Goal: Communication & Community: Answer question/provide support

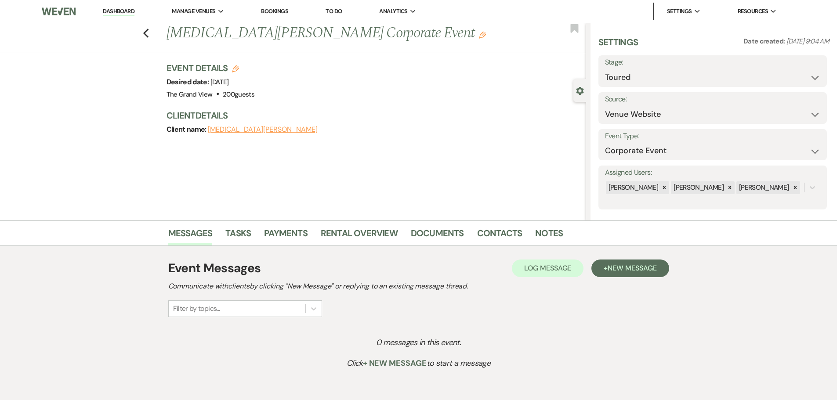
select select "5"
select select "9"
click at [629, 265] on span "New Message" at bounding box center [632, 268] width 49 height 9
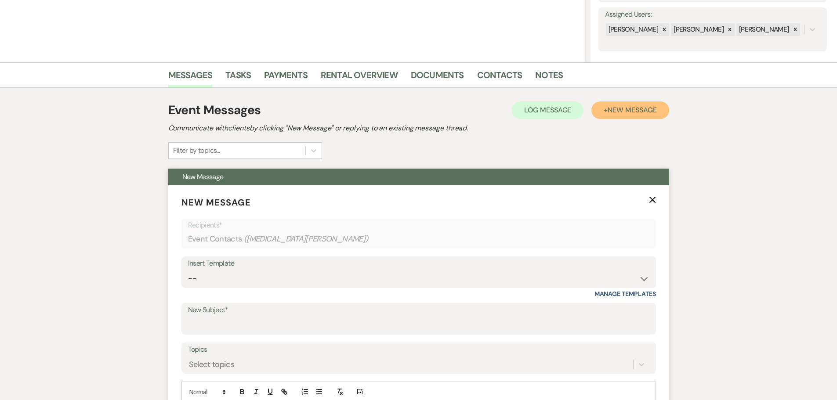
scroll to position [351, 0]
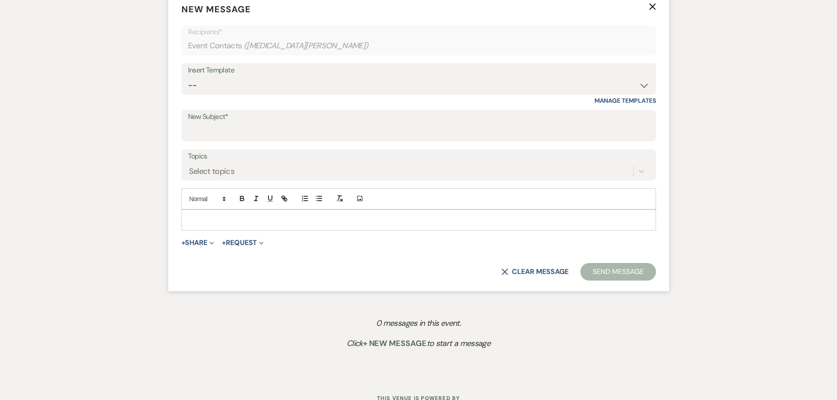
click at [252, 96] on div "Insert Template -- Weven Planning Portal Introduction (Booked Events) Initial I…" at bounding box center [418, 83] width 475 height 41
click at [251, 88] on select "-- Weven Planning Portal Introduction (Booked Events) Initial Inquiry Response …" at bounding box center [418, 85] width 461 height 17
select select "5215"
click at [188, 77] on select "-- Weven Planning Portal Introduction (Booked Events) Initial Inquiry Response …" at bounding box center [418, 85] width 461 height 17
type input "THANK YOU!!"
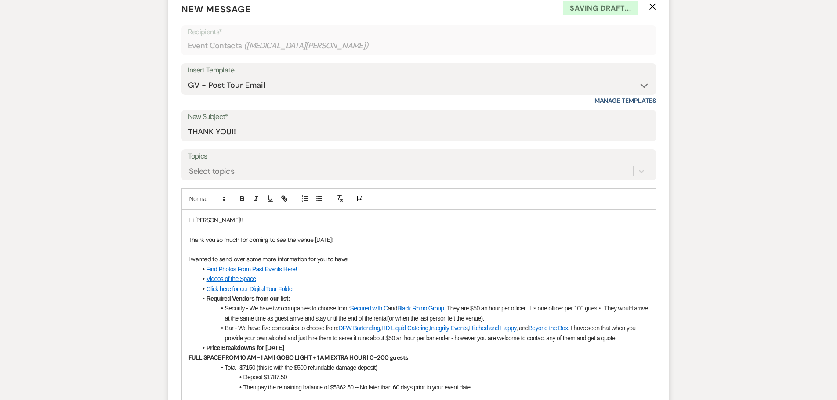
click at [329, 240] on p "Thank you so much for coming to see the venue [DATE]!" at bounding box center [418, 240] width 460 height 10
click at [395, 242] on p "Thank you so much for coming to see the venue [DATE] and sharing more informait…" at bounding box center [418, 240] width 460 height 10
click at [482, 246] on p at bounding box center [418, 250] width 460 height 10
click at [482, 239] on p "Thank you so much for coming to see the venue [DATE] and sharing more informati…" at bounding box center [418, 240] width 460 height 10
click at [487, 239] on p "Thank you so much for coming to see the venue [DATE] and sharing more informati…" at bounding box center [418, 240] width 460 height 10
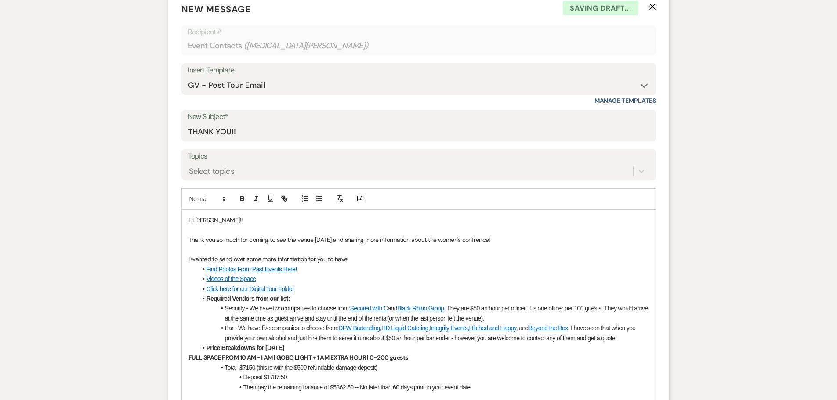
drag, startPoint x: 487, startPoint y: 239, endPoint x: 473, endPoint y: 241, distance: 14.1
click at [473, 241] on p "Thank you so much for coming to see the venue [DATE] and sharing more informati…" at bounding box center [418, 240] width 460 height 10
copy p "confrence"
click at [482, 240] on p "Thank you so much for coming to see the venue [DATE] and sharing more informati…" at bounding box center [418, 240] width 460 height 10
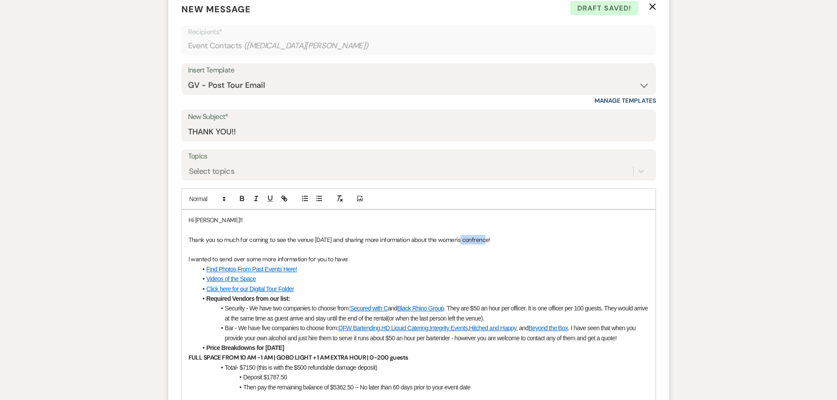
click at [482, 240] on p "Thank you so much for coming to see the venue [DATE] and sharing more informati…" at bounding box center [418, 240] width 460 height 10
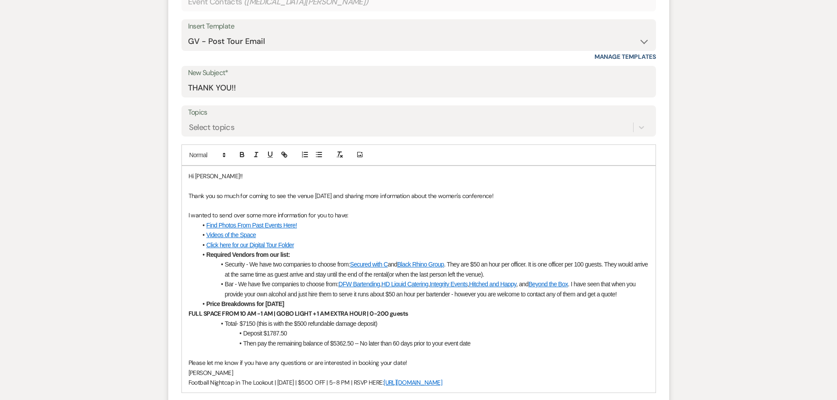
click at [502, 273] on li "Security - We have two companies to choose from: Secured with C and Black Rhino…" at bounding box center [423, 270] width 452 height 20
click at [510, 276] on span ". They are $50 an hour per officer. It is one officer per 100 guests. They woul…" at bounding box center [437, 269] width 424 height 17
click at [624, 293] on li "Bar - We have five companies to choose from: DFW Bartending , HD Liquid Caterin…" at bounding box center [423, 289] width 452 height 20
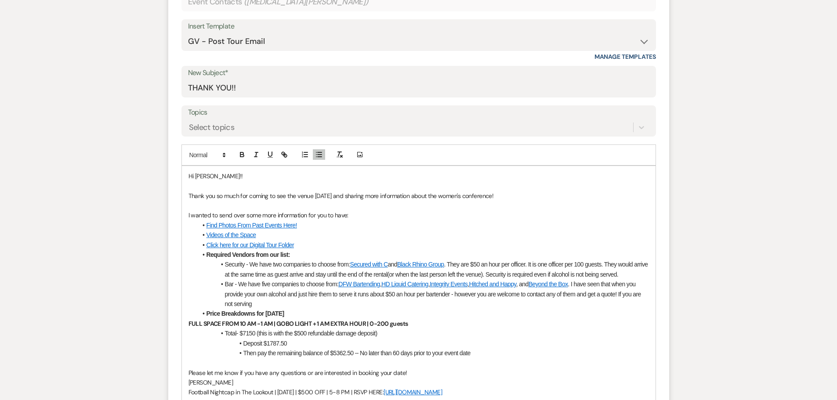
click at [319, 304] on li "Bar - We have five companies to choose from: DFW Bartending , HD Liquid Caterin…" at bounding box center [423, 293] width 452 height 29
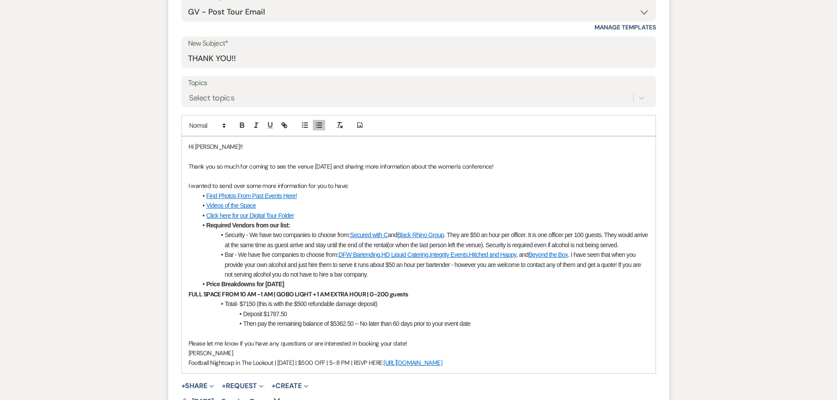
scroll to position [439, 0]
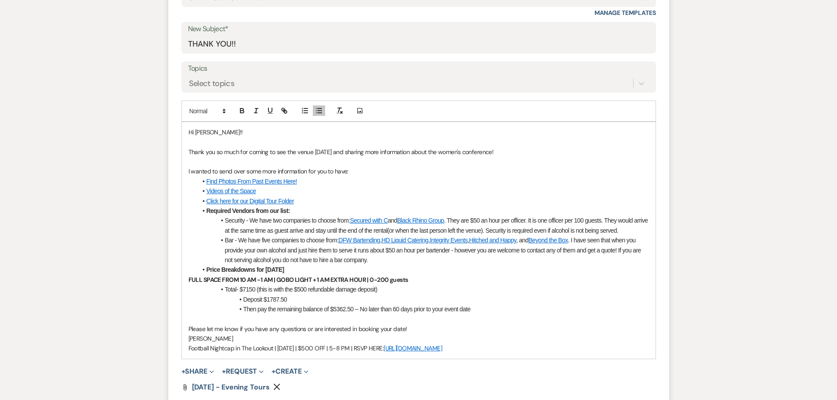
drag, startPoint x: 280, startPoint y: 387, endPoint x: 224, endPoint y: 381, distance: 56.5
click at [279, 387] on icon "Remove" at bounding box center [276, 387] width 7 height 7
click at [200, 370] on button "+ Share Expand" at bounding box center [197, 371] width 33 height 7
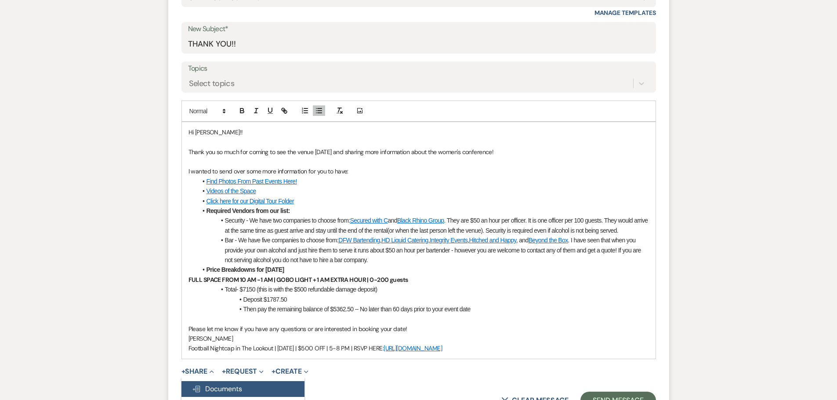
click at [210, 384] on span "Doc Upload Documents" at bounding box center [217, 388] width 50 height 9
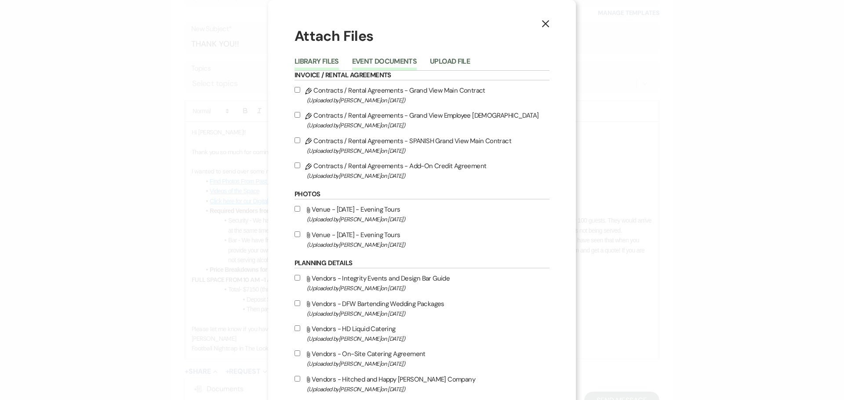
click at [388, 60] on button "Event Documents" at bounding box center [384, 64] width 65 height 12
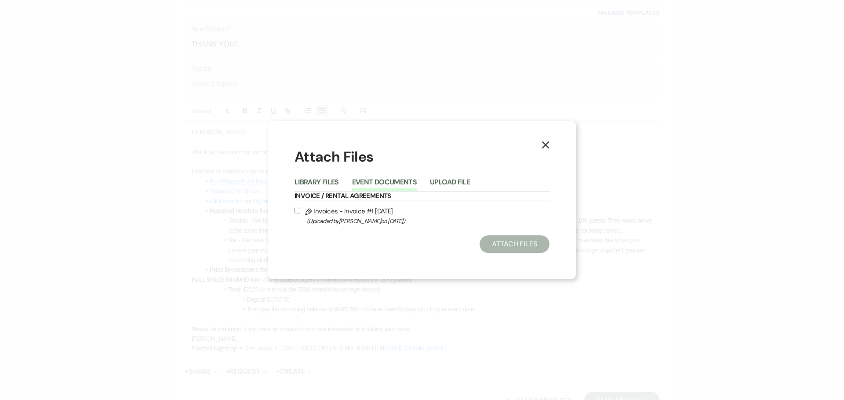
click at [348, 211] on label "Pencil Invoices - Invoice #1 [DATE] (Uploaded by [PERSON_NAME] on [DATE] )" at bounding box center [421, 216] width 255 height 21
click at [300, 211] on input "Pencil Invoices - Invoice #1 [DATE] (Uploaded by [PERSON_NAME] on [DATE] )" at bounding box center [297, 211] width 6 height 6
checkbox input "true"
click at [513, 237] on button "Attach Files" at bounding box center [514, 245] width 70 height 18
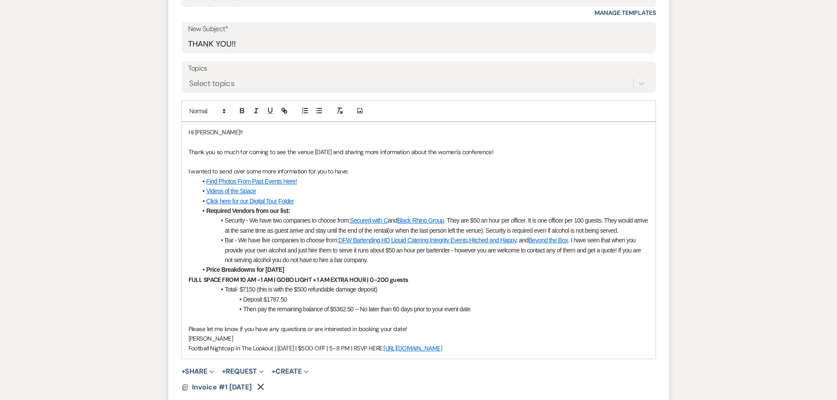
click at [419, 298] on li "Deposit $1787.50" at bounding box center [423, 300] width 452 height 10
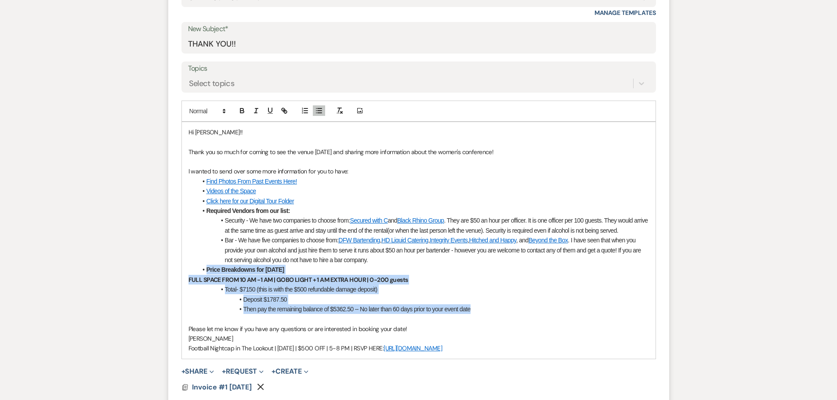
drag, startPoint x: 473, startPoint y: 308, endPoint x: 207, endPoint y: 272, distance: 268.1
click at [207, 272] on div "Hi [PERSON_NAME]!! Thank you so much for coming to see the venue [DATE] and sha…" at bounding box center [419, 240] width 474 height 237
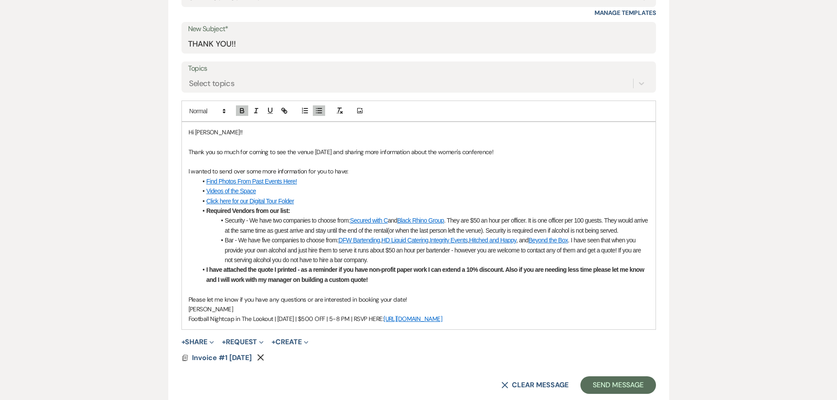
drag, startPoint x: 491, startPoint y: 316, endPoint x: 158, endPoint y: 315, distance: 333.0
click at [158, 315] on div "Messages Tasks Payments Rental Overview Documents Contacts Notes Event Messages…" at bounding box center [418, 136] width 837 height 710
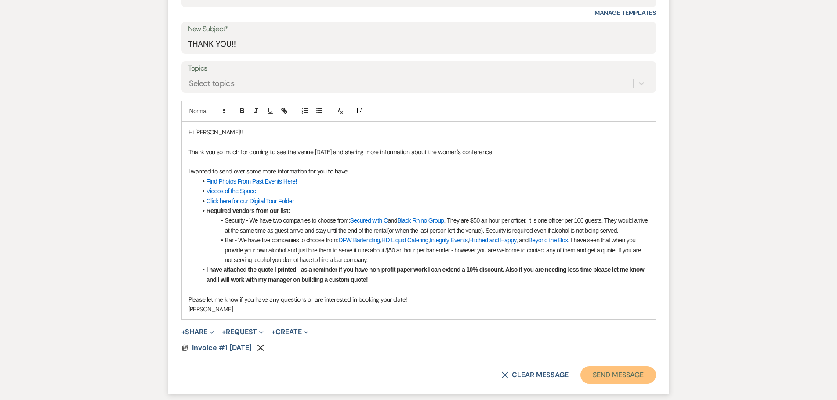
click at [623, 374] on button "Send Message" at bounding box center [617, 375] width 75 height 18
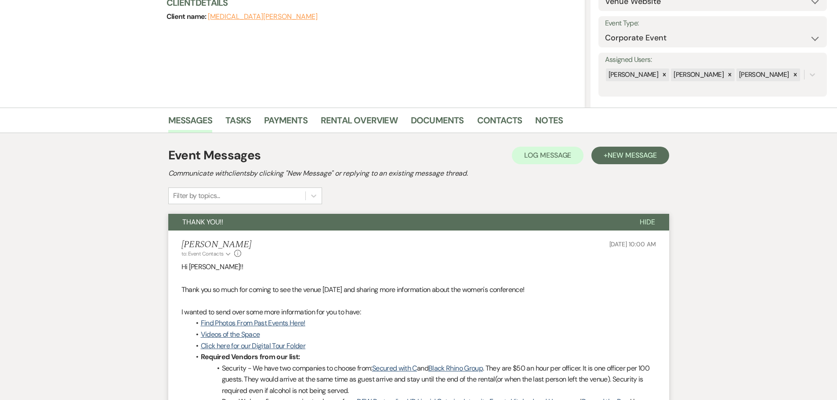
scroll to position [0, 0]
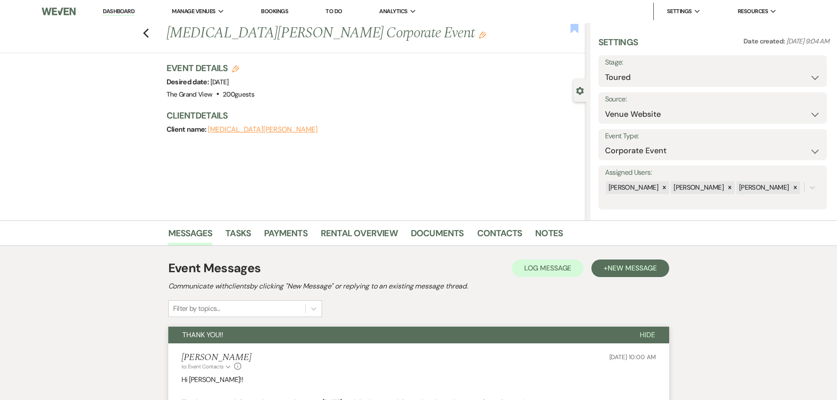
click at [575, 25] on use "button" at bounding box center [574, 28] width 8 height 9
click at [479, 36] on icon "Edit" at bounding box center [482, 35] width 7 height 7
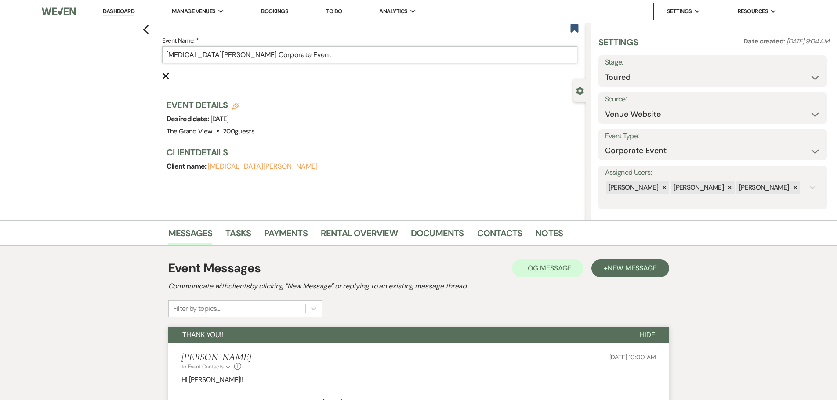
drag, startPoint x: 286, startPoint y: 55, endPoint x: 216, endPoint y: 59, distance: 70.4
click at [216, 59] on input "[MEDICAL_DATA][PERSON_NAME] Corporate Event" at bounding box center [369, 54] width 415 height 17
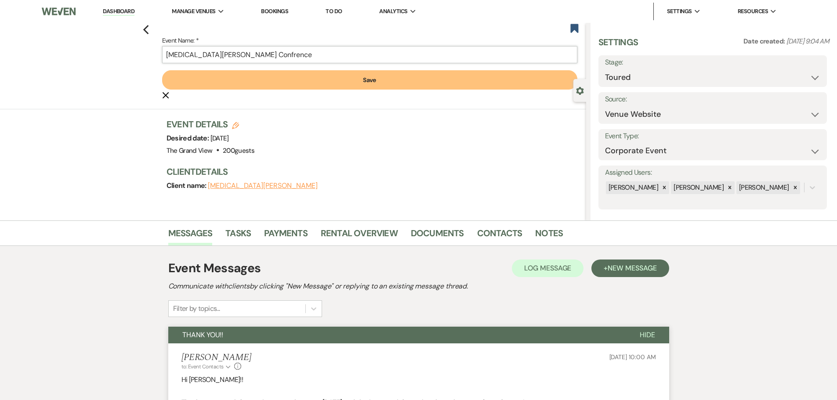
type input "[MEDICAL_DATA][PERSON_NAME] Confrence"
click at [232, 81] on button "Save" at bounding box center [369, 79] width 415 height 19
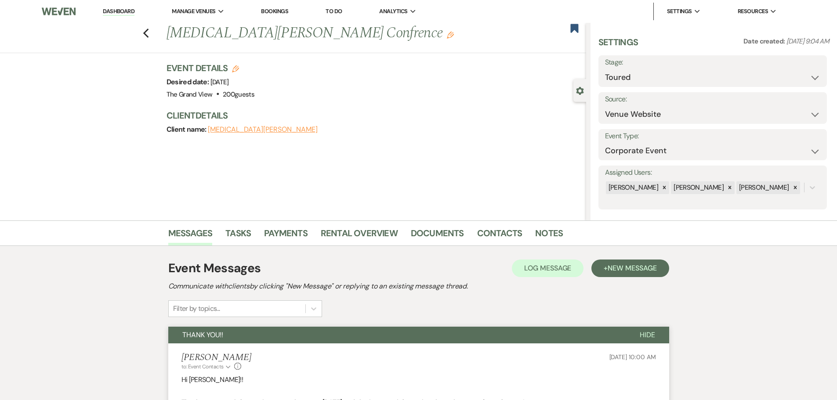
click at [116, 14] on link "Dashboard" at bounding box center [119, 11] width 32 height 8
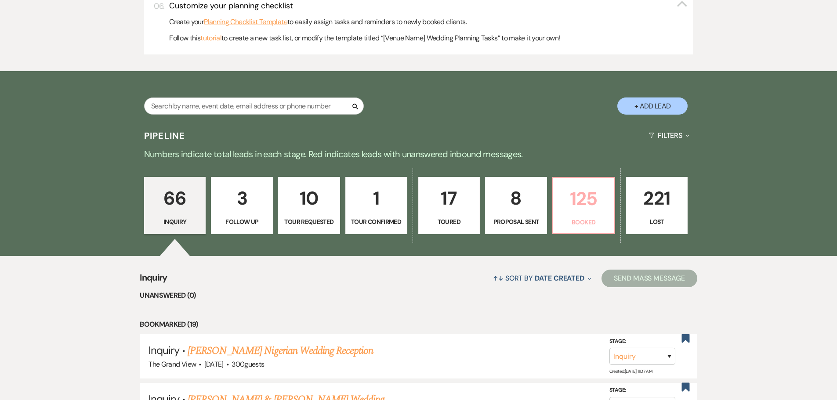
click at [602, 210] on p "125" at bounding box center [583, 198] width 51 height 29
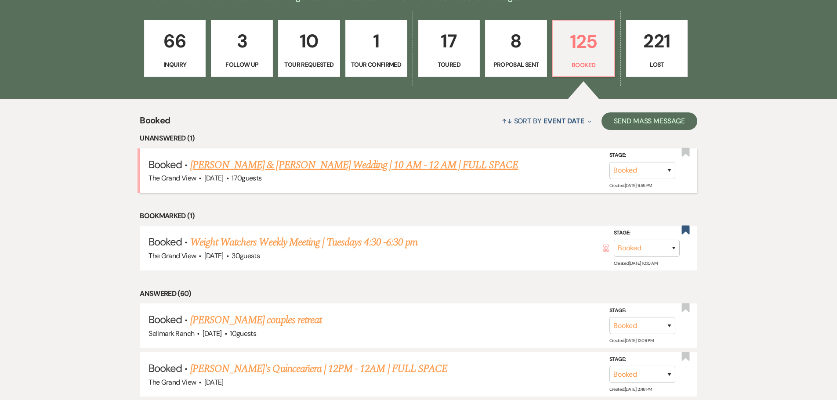
scroll to position [659, 0]
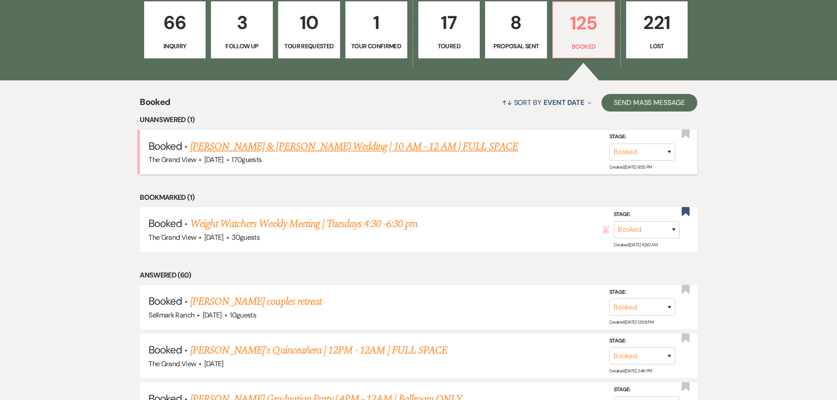
click at [275, 144] on link "[PERSON_NAME] & [PERSON_NAME] Wedding | 10 AM - 12 AM | FULL SPACE" at bounding box center [354, 147] width 328 height 16
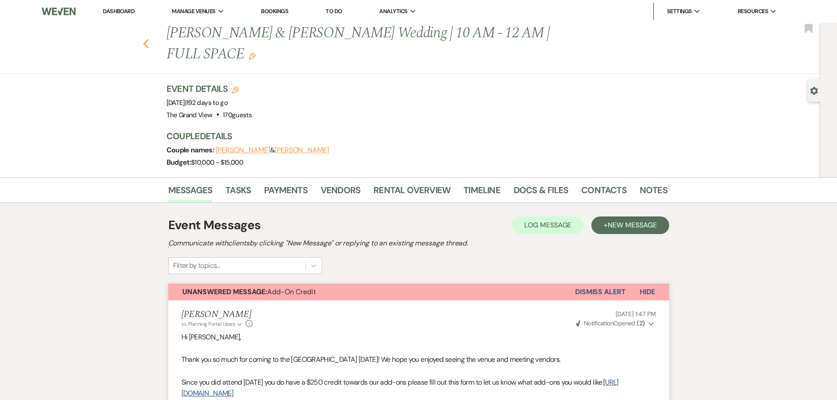
click at [149, 39] on icon "Previous" at bounding box center [146, 44] width 7 height 11
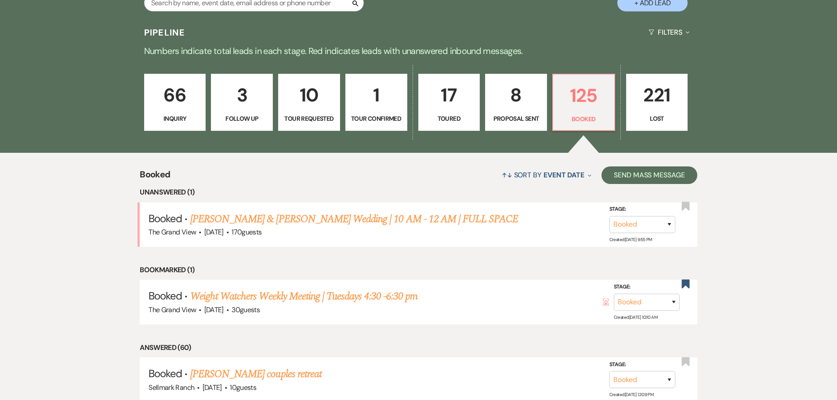
scroll to position [483, 0]
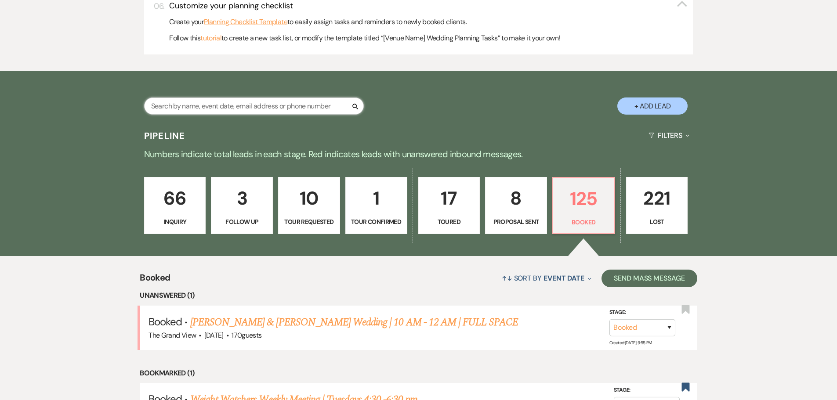
click at [226, 107] on input "text" at bounding box center [254, 106] width 220 height 17
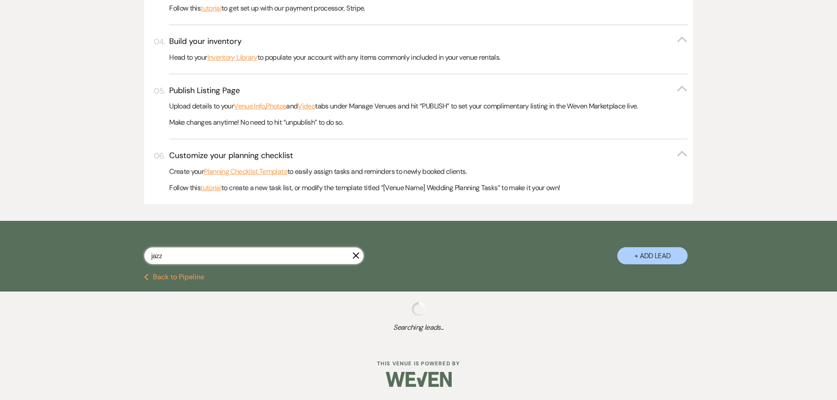
scroll to position [356, 0]
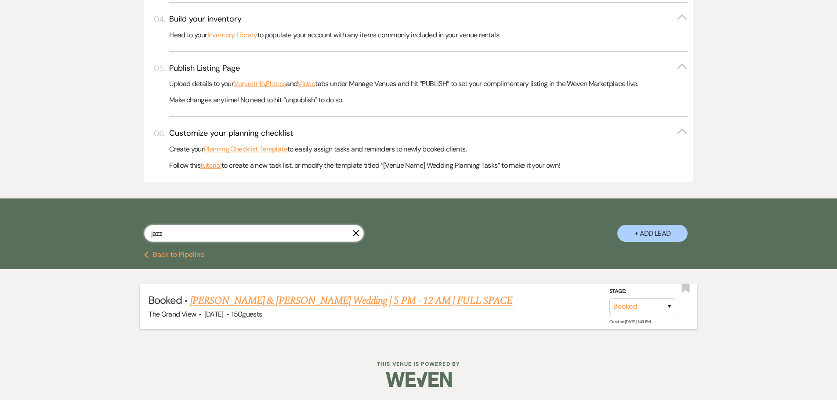
type input "jazz"
click at [283, 297] on link "[PERSON_NAME] & [PERSON_NAME] Wedding | 5 PM - 12 AM | FULL SPACE" at bounding box center [351, 301] width 322 height 16
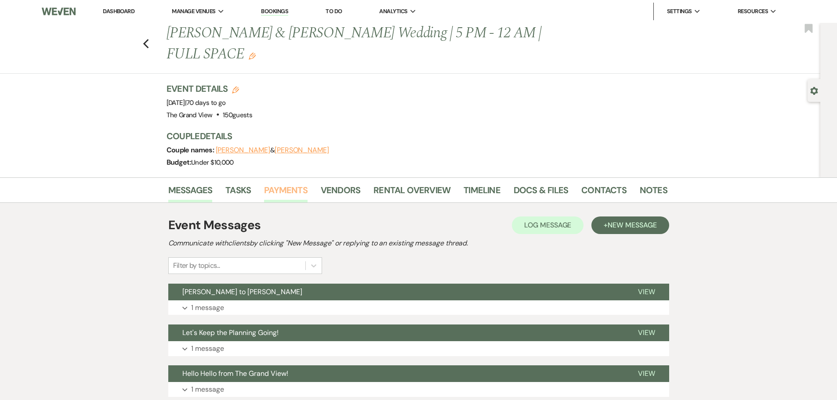
click at [284, 183] on link "Payments" at bounding box center [285, 192] width 43 height 19
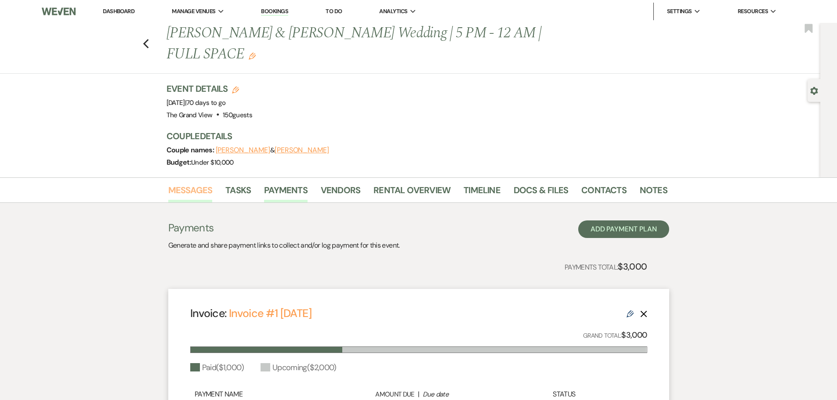
click at [196, 183] on link "Messages" at bounding box center [190, 192] width 44 height 19
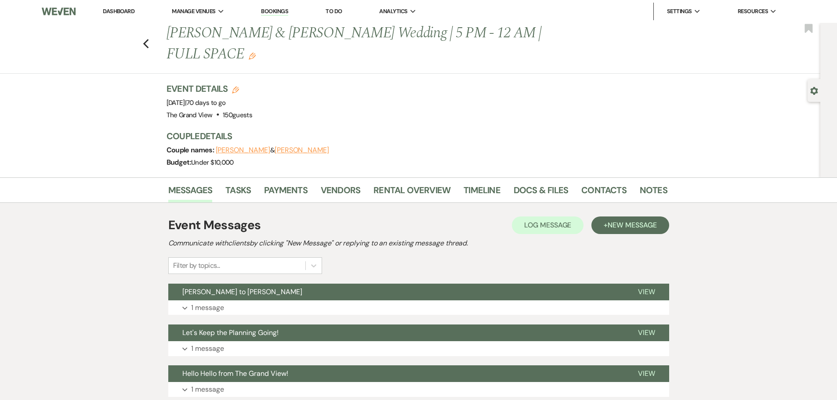
click at [817, 99] on div "Gear Settings" at bounding box center [816, 90] width 17 height 23
click at [813, 91] on icon "Gear" at bounding box center [814, 91] width 8 height 8
select select "5"
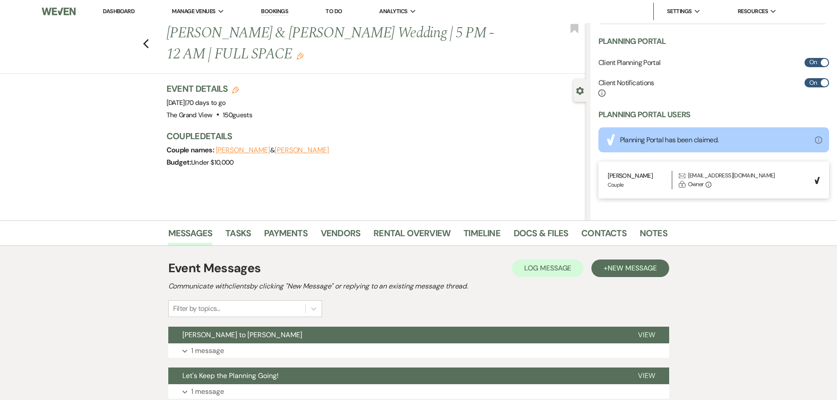
scroll to position [252, 0]
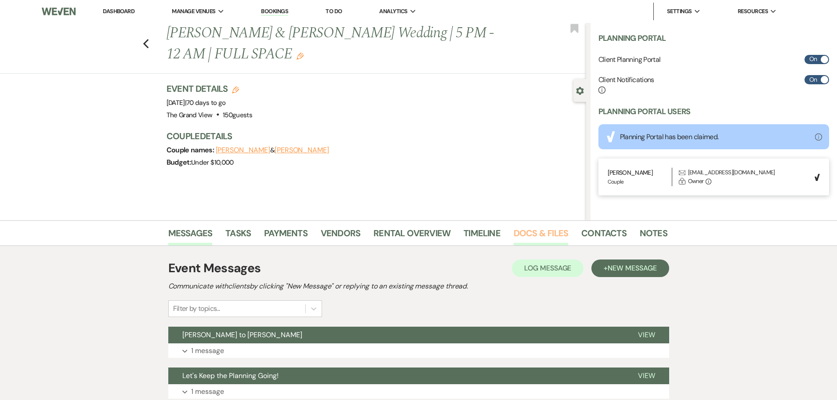
click at [518, 232] on link "Docs & Files" at bounding box center [541, 235] width 54 height 19
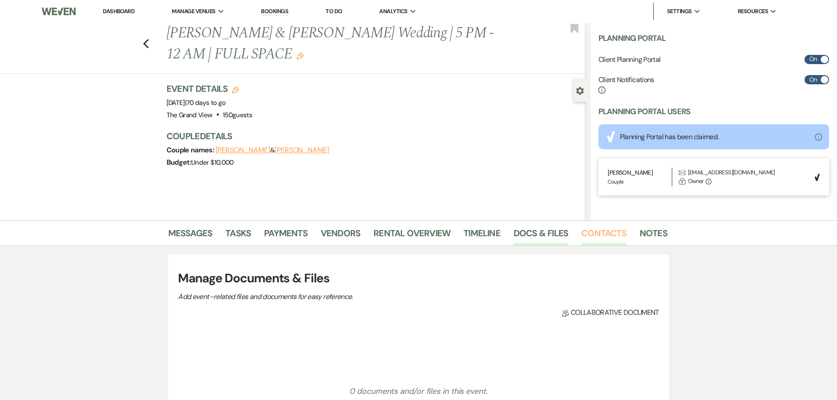
click at [592, 235] on link "Contacts" at bounding box center [603, 235] width 45 height 19
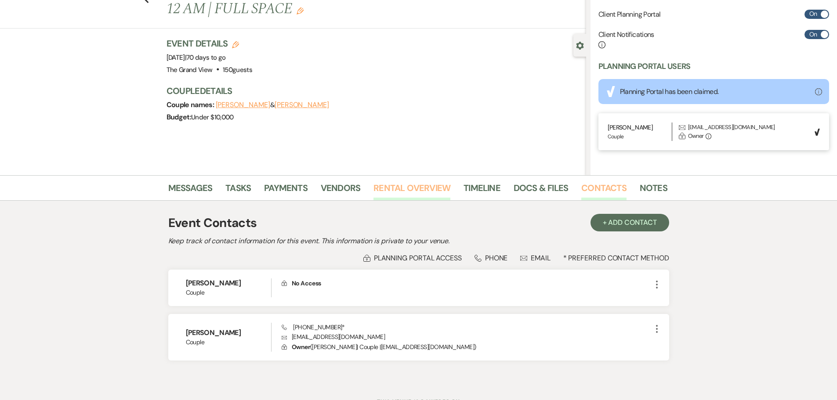
scroll to position [83, 0]
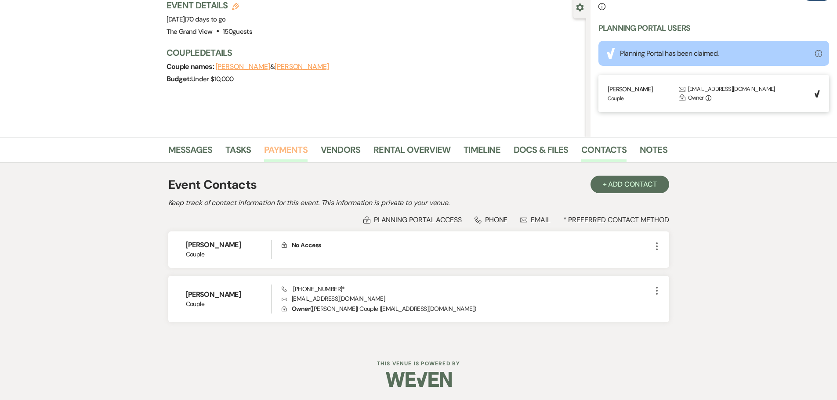
click at [275, 148] on link "Payments" at bounding box center [285, 152] width 43 height 19
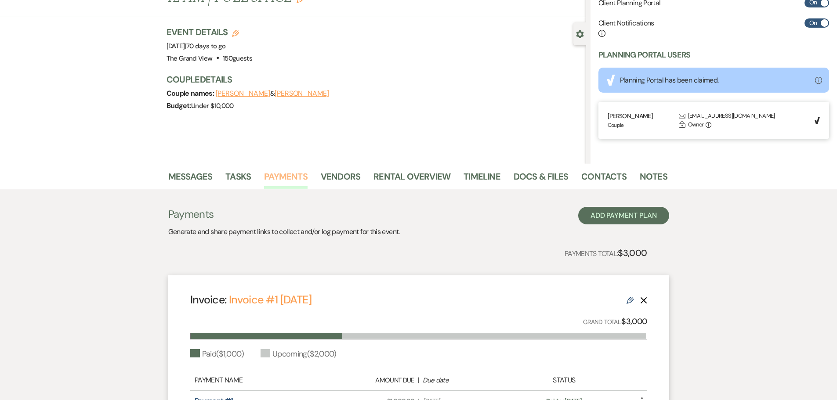
scroll to position [132, 0]
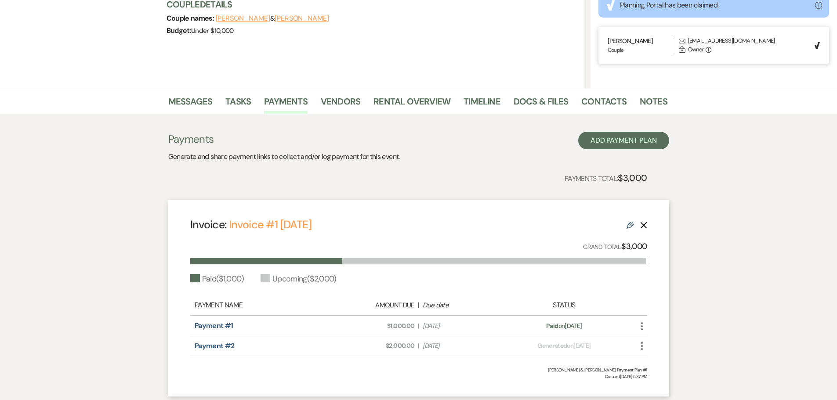
click at [640, 344] on icon "More" at bounding box center [642, 346] width 11 height 11
click at [584, 284] on div "Paid ( $1,000 ) Upcoming ( $2,000 )" at bounding box center [418, 279] width 457 height 12
click at [623, 228] on div "Invoice: Invoice #1 [DATE] Edit Delete" at bounding box center [418, 224] width 457 height 15
click at [627, 227] on use at bounding box center [630, 225] width 7 height 7
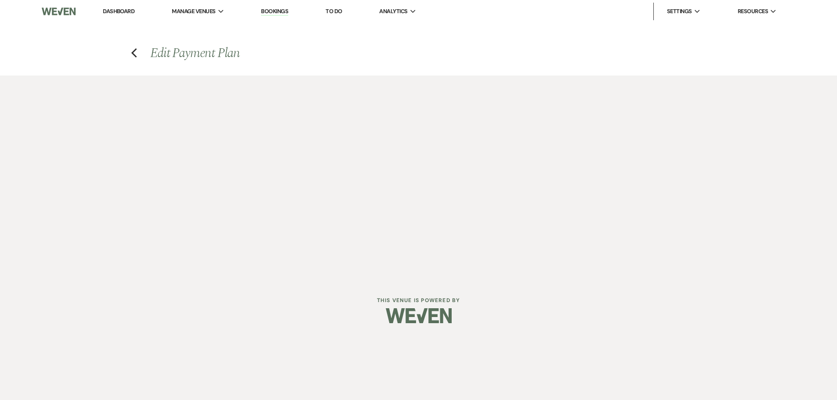
select select "21287"
select select "1"
select select "true"
select select "2"
select select "flat"
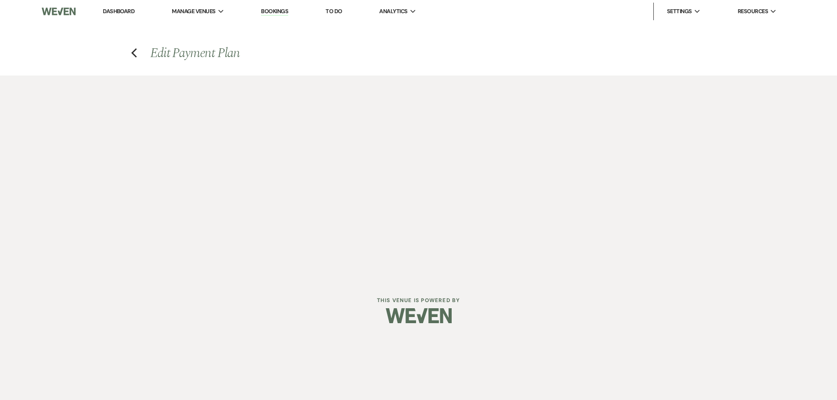
select select "false"
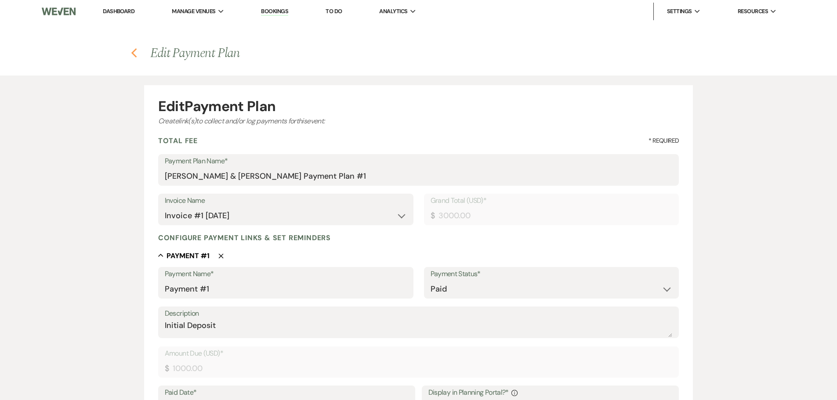
click at [135, 58] on icon "Previous" at bounding box center [134, 53] width 7 height 11
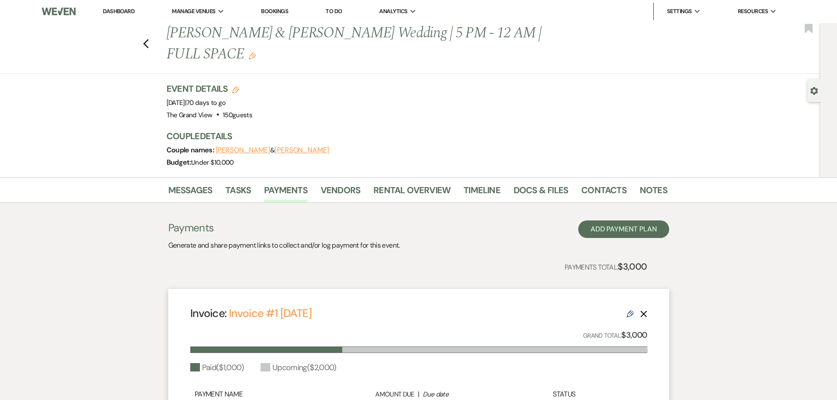
click at [115, 11] on link "Dashboard" at bounding box center [119, 10] width 32 height 7
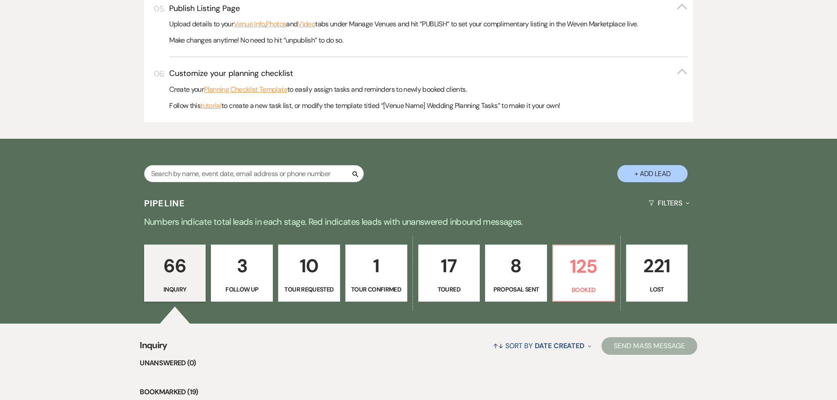
scroll to position [439, 0]
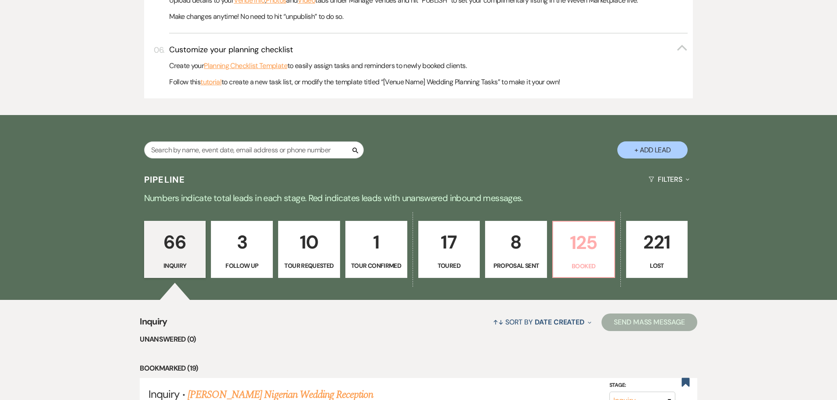
click at [571, 263] on p "Booked" at bounding box center [583, 266] width 51 height 10
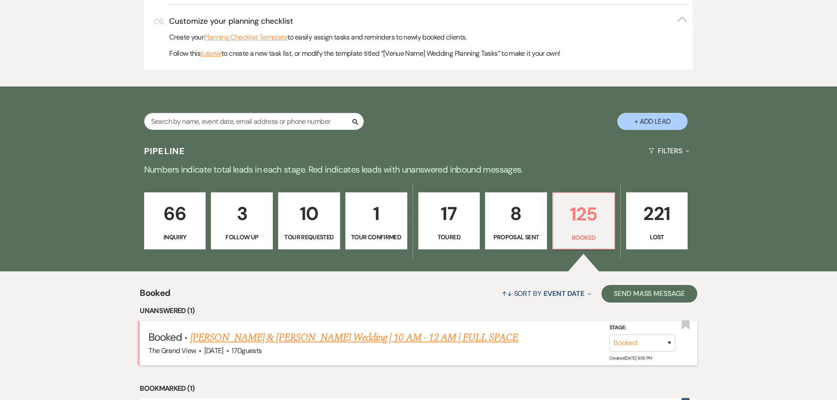
scroll to position [483, 0]
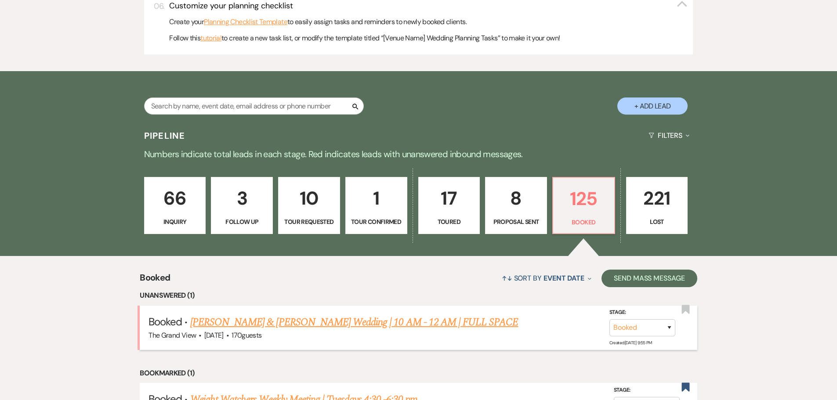
click at [304, 310] on li "Booked · [PERSON_NAME] & [PERSON_NAME] Wedding | 10 AM - 12 AM | FULL SPACE The…" at bounding box center [419, 328] width 558 height 44
click at [304, 325] on link "[PERSON_NAME] & [PERSON_NAME] Wedding | 10 AM - 12 AM | FULL SPACE" at bounding box center [354, 323] width 328 height 16
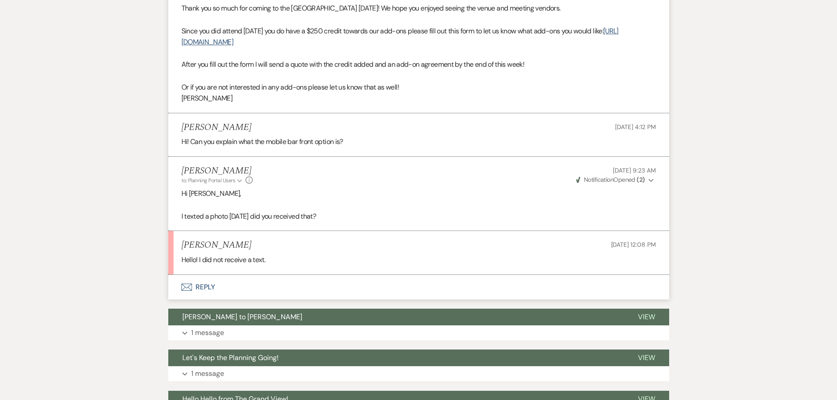
click at [204, 275] on button "Envelope Reply" at bounding box center [418, 287] width 501 height 25
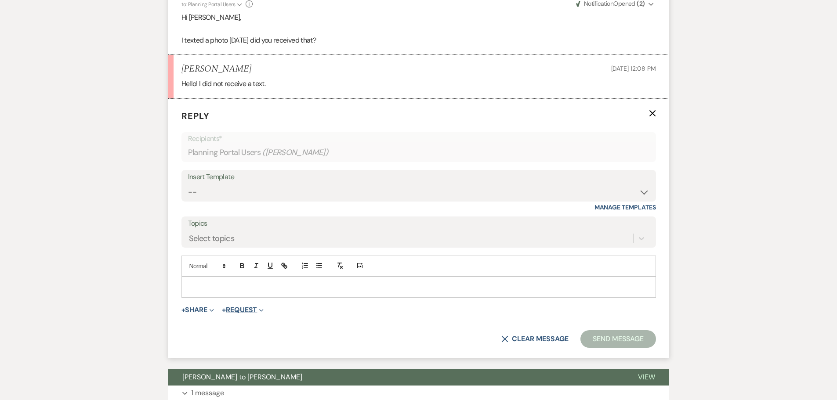
scroll to position [536, 0]
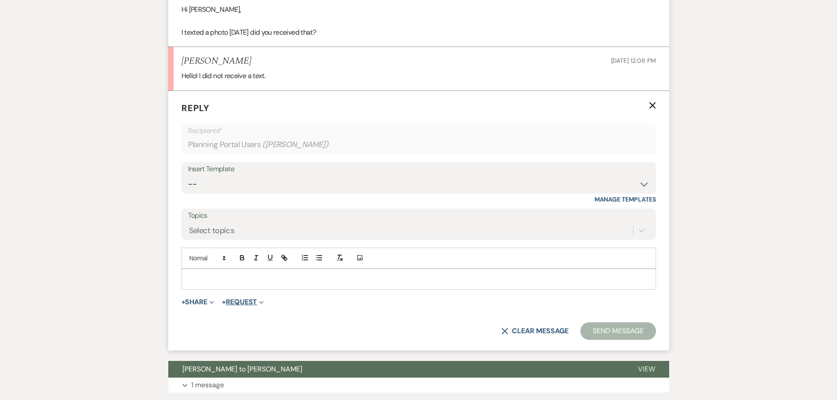
click at [236, 299] on button "+ Request Expand" at bounding box center [243, 302] width 42 height 7
click at [236, 275] on p at bounding box center [418, 280] width 460 height 10
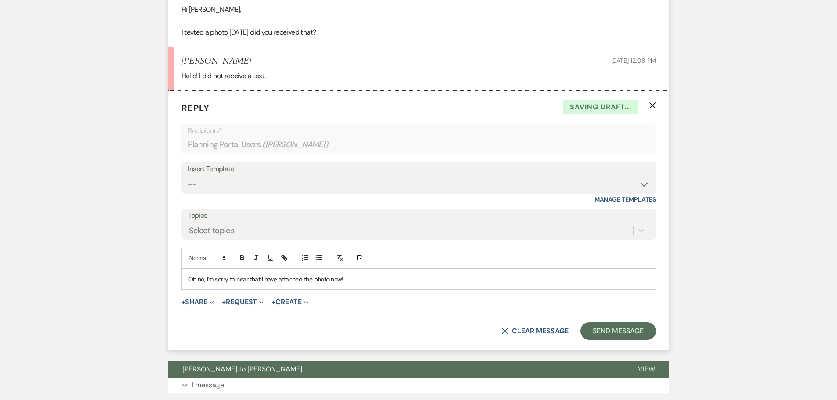
click at [196, 287] on form "Reply X Saving draft... Recipients* Planning Portal Users ( [PERSON_NAME] ) Ins…" at bounding box center [418, 221] width 501 height 260
click at [203, 299] on button "+ Share Expand" at bounding box center [197, 302] width 33 height 7
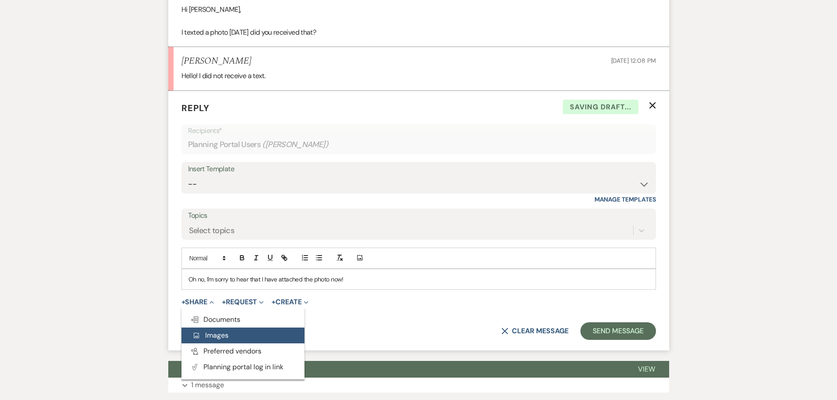
click at [225, 331] on span "Add Photo Images" at bounding box center [210, 335] width 36 height 9
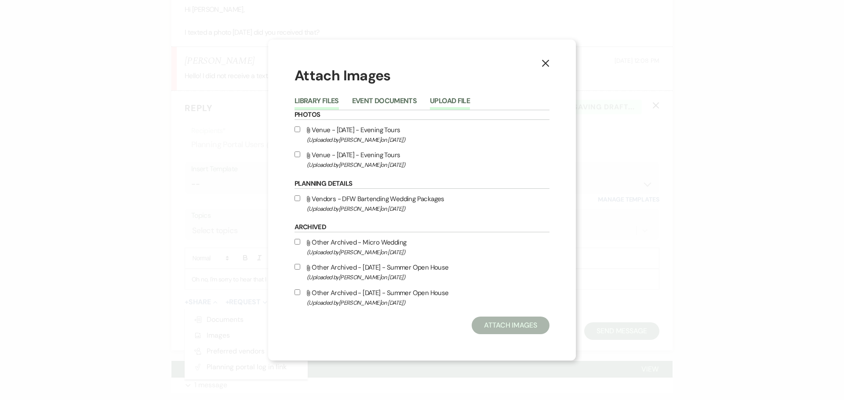
click at [438, 101] on button "Upload File" at bounding box center [450, 104] width 40 height 12
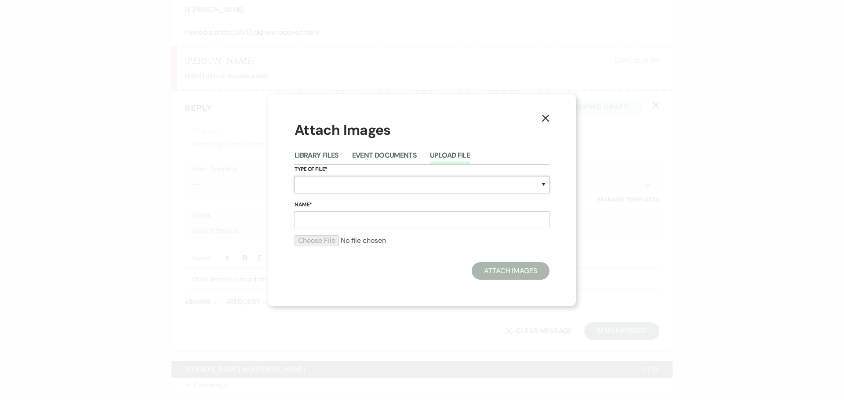
click at [341, 181] on select "Special Event Insurance Vendor Certificate of Insurance Contracts / Rental Agre…" at bounding box center [421, 184] width 255 height 17
select select "0"
click at [294, 176] on select "Special Event Insurance Vendor Certificate of Insurance Contracts / Rental Agre…" at bounding box center [421, 184] width 255 height 17
click at [314, 209] on label "Name*" at bounding box center [421, 205] width 255 height 10
click at [314, 211] on input "Name*" at bounding box center [421, 219] width 255 height 17
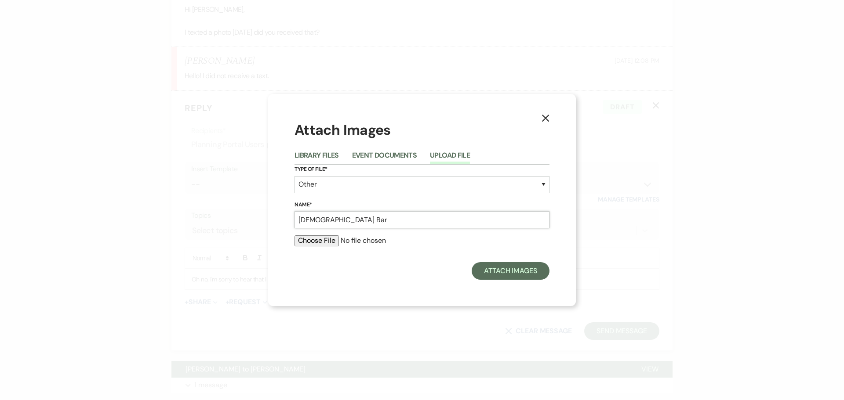
click at [315, 223] on input "[DEMOGRAPHIC_DATA] Bar" at bounding box center [421, 219] width 255 height 17
type input "Mobile Bar"
click at [322, 238] on input "file" at bounding box center [421, 241] width 255 height 11
type input "C:\fakepath\Image (8).jpg"
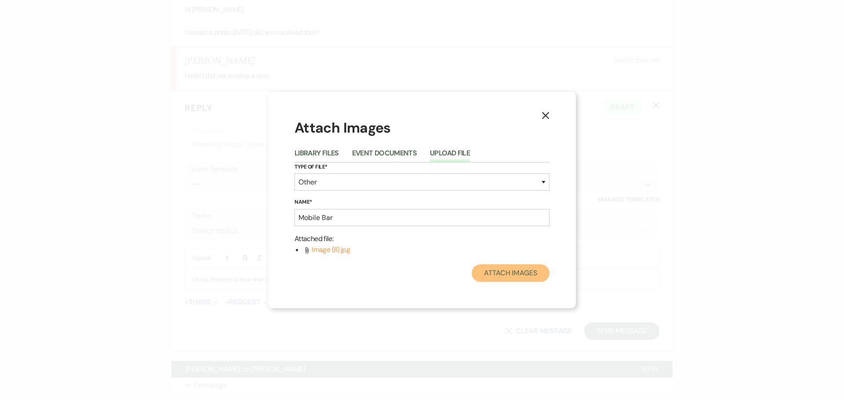
click at [515, 272] on button "Attach Images" at bounding box center [510, 274] width 78 height 18
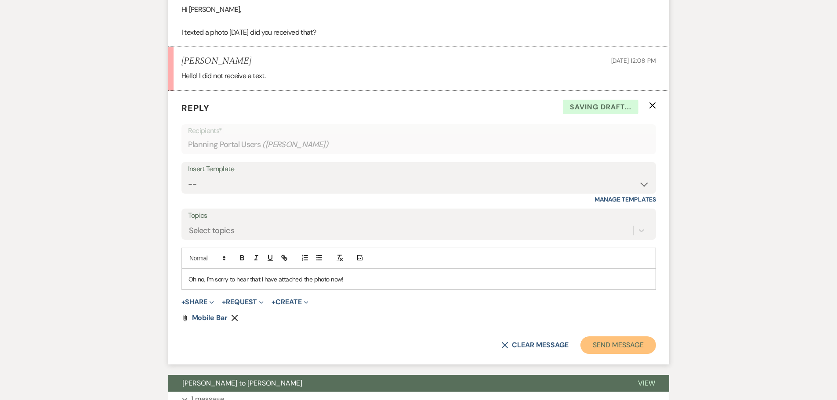
click at [626, 337] on button "Send Message" at bounding box center [617, 346] width 75 height 18
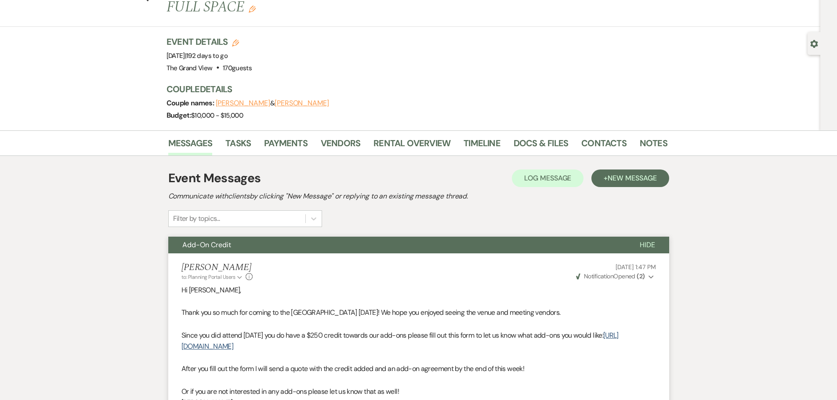
scroll to position [0, 0]
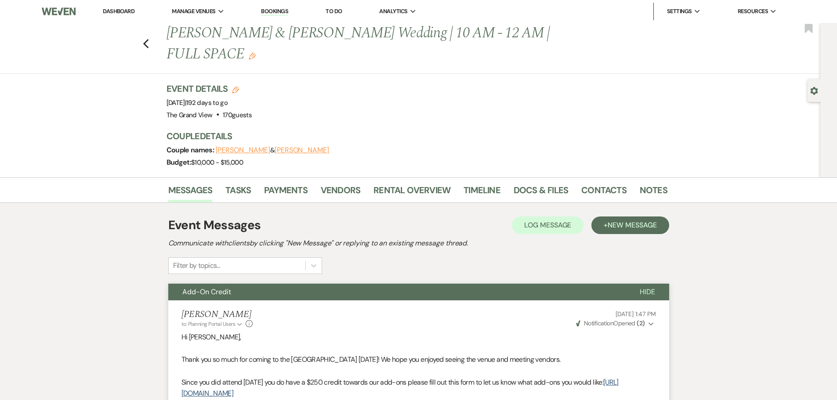
click at [115, 12] on link "Dashboard" at bounding box center [119, 10] width 32 height 7
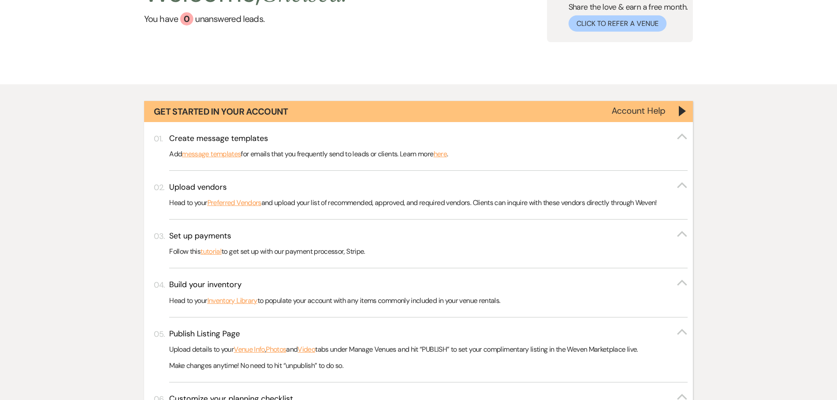
scroll to position [176, 0]
